Goal: Task Accomplishment & Management: Use online tool/utility

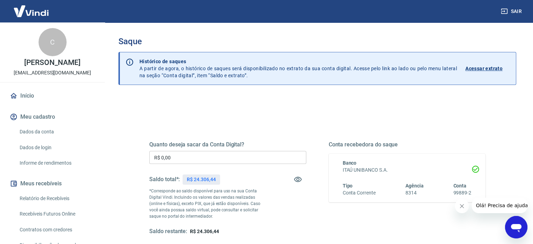
click at [206, 176] on p "R$ 24.306,44" at bounding box center [201, 179] width 29 height 7
copy p "24.306,44"
click at [205, 158] on input "R$ 0,00" at bounding box center [227, 157] width 157 height 13
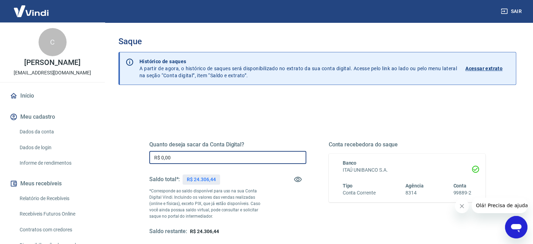
paste input "24.306,44"
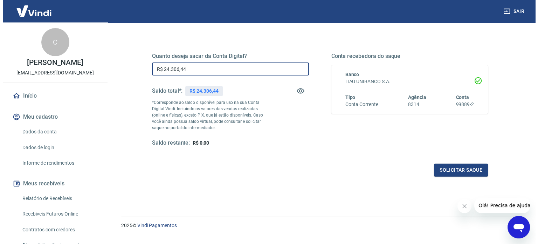
scroll to position [102, 0]
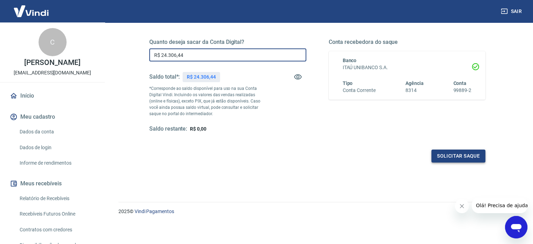
type input "R$ 24.306,44"
click at [462, 156] on button "Solicitar saque" at bounding box center [459, 155] width 54 height 13
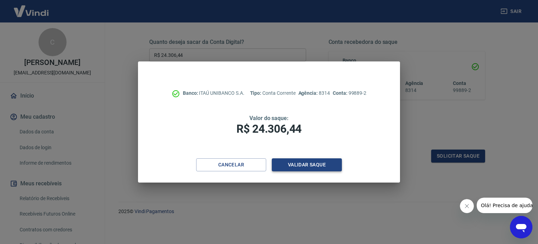
click at [305, 164] on button "Validar saque" at bounding box center [307, 164] width 70 height 13
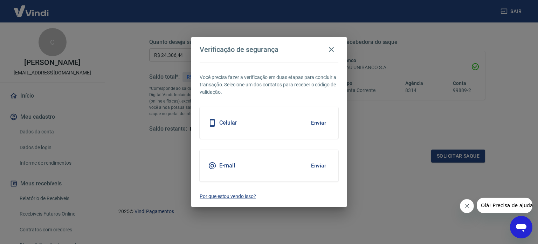
click at [321, 165] on button "Enviar" at bounding box center [318, 165] width 23 height 15
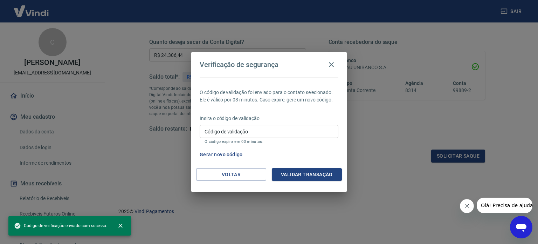
click at [267, 130] on input "Código de validação" at bounding box center [269, 131] width 139 height 13
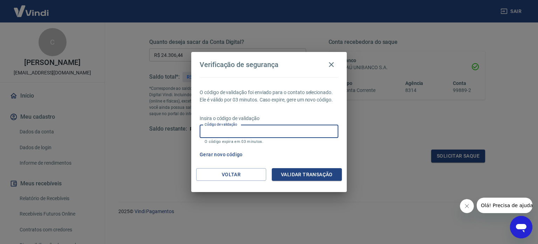
paste input "328020"
type input "328020"
click at [312, 174] on button "Validar transação" at bounding box center [307, 174] width 70 height 13
